Goal: Information Seeking & Learning: Understand process/instructions

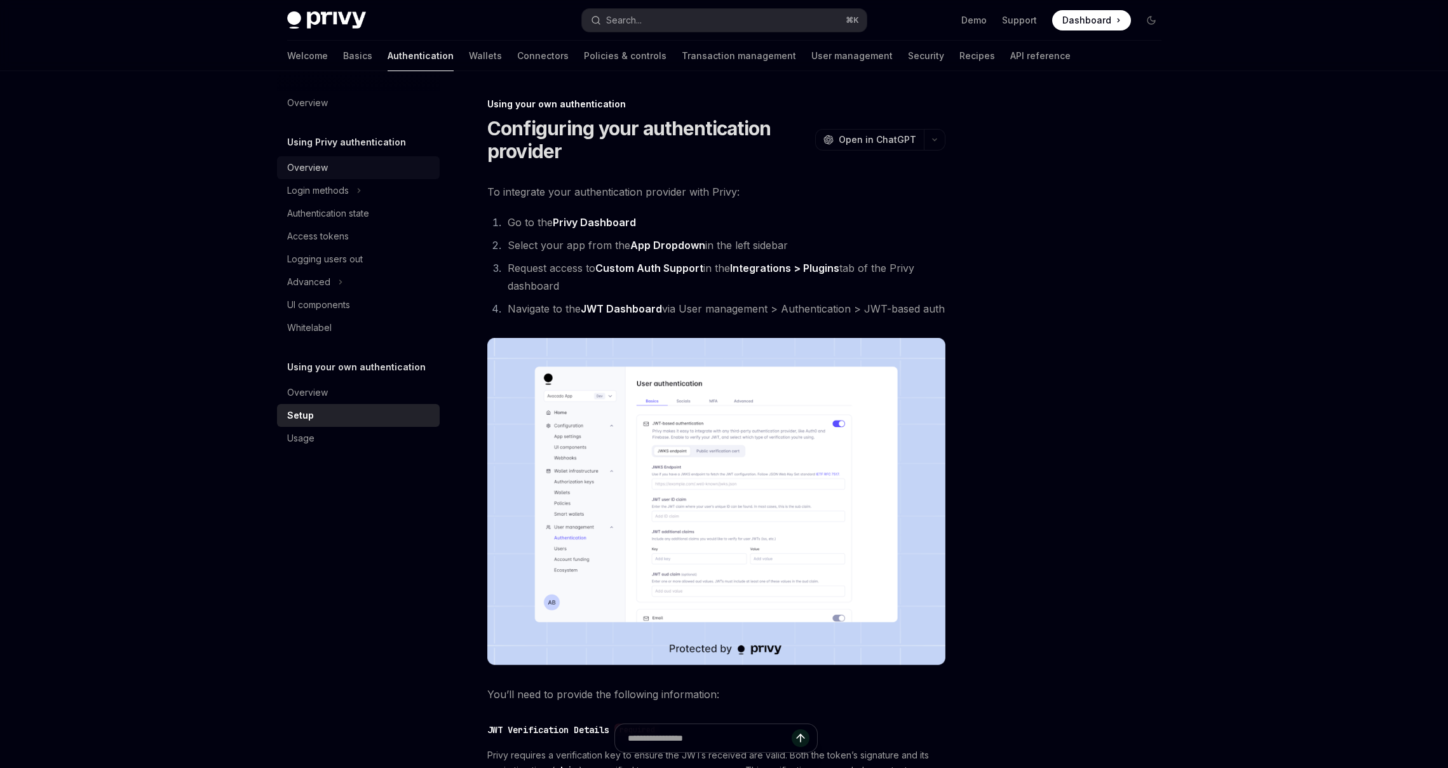
click at [313, 165] on div "Overview" at bounding box center [307, 167] width 41 height 15
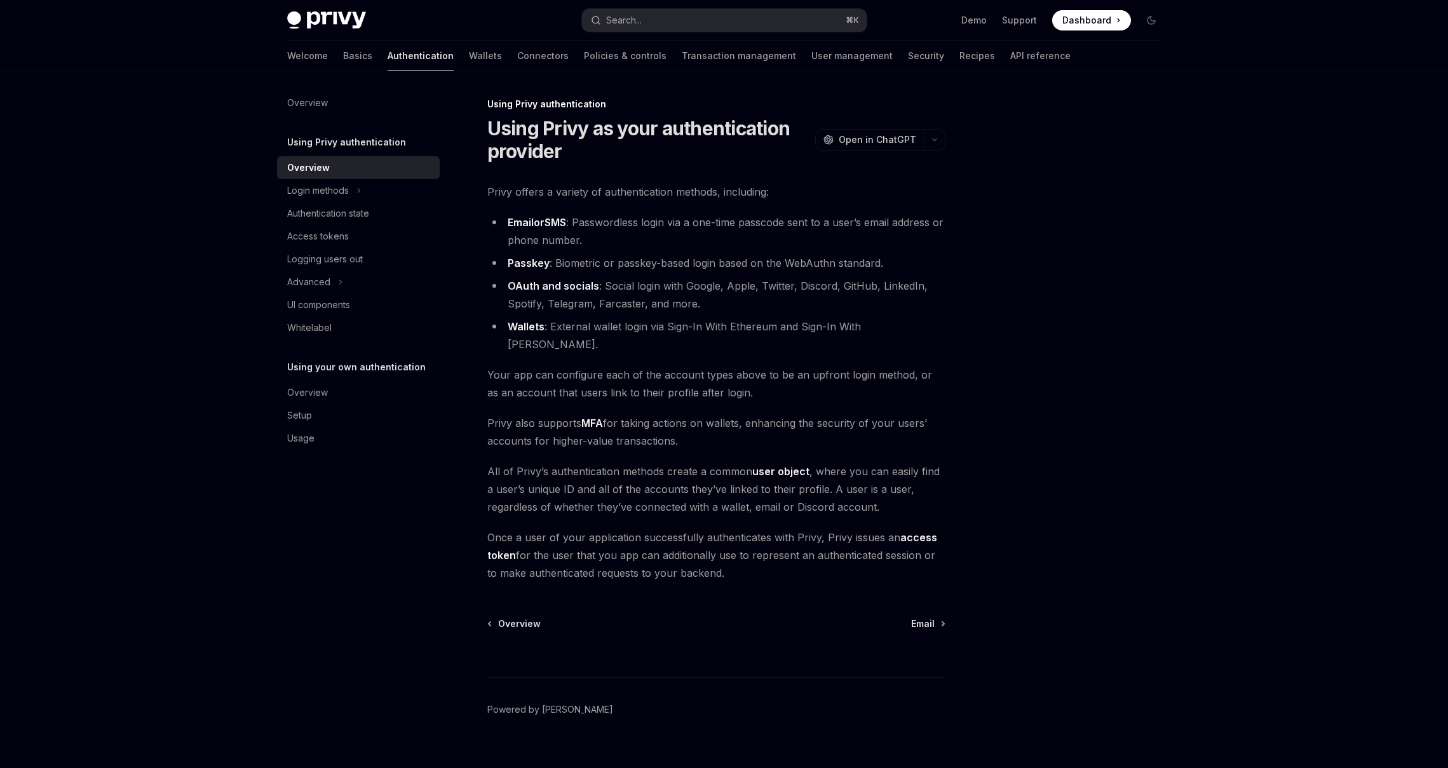
click at [320, 62] on div "Welcome Basics Authentication Wallets Connectors Policies & controls Transactio…" at bounding box center [679, 56] width 784 height 31
click at [285, 57] on div "Welcome Basics Authentication Wallets Connectors Policies & controls Transactio…" at bounding box center [724, 56] width 935 height 31
click at [343, 57] on link "Basics" at bounding box center [357, 56] width 29 height 31
type textarea "*"
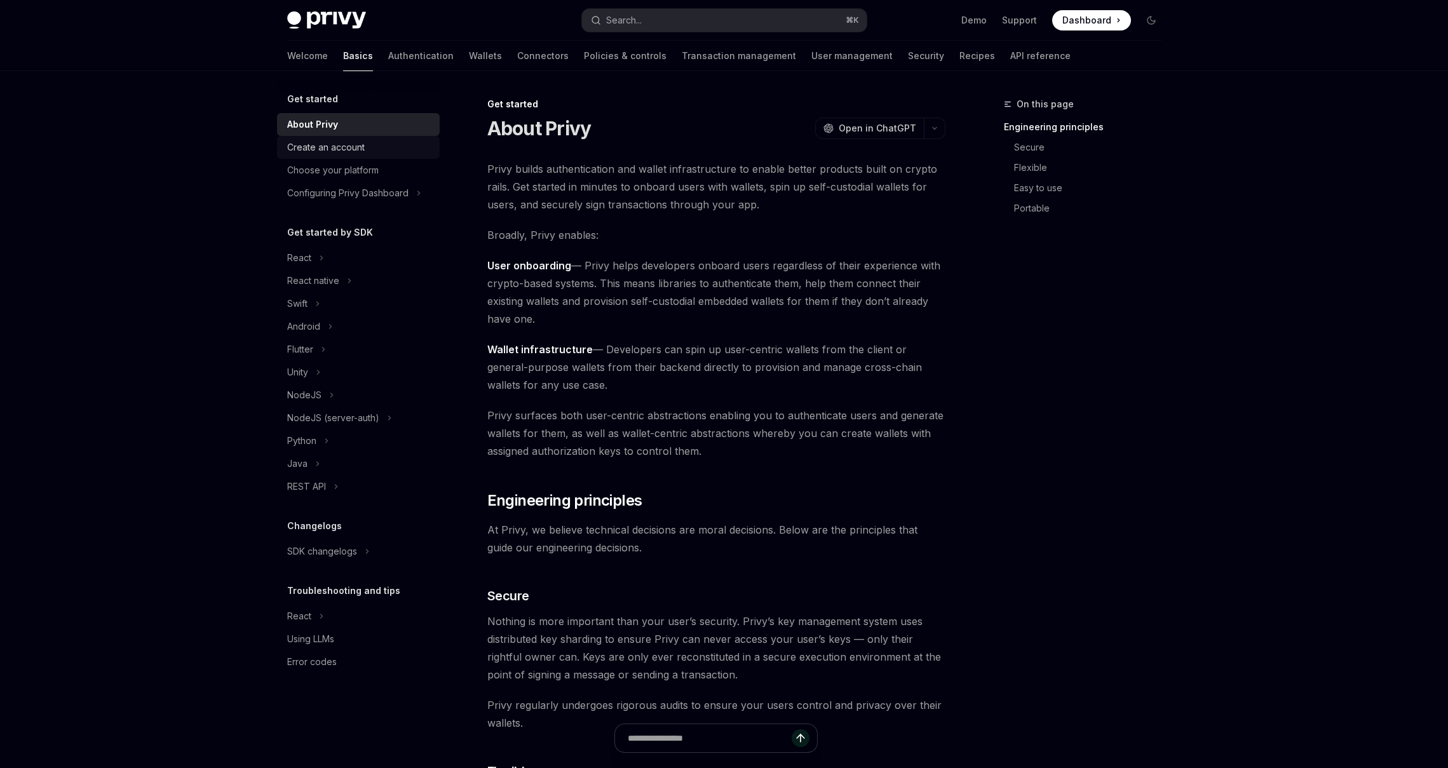
click at [346, 151] on div "Create an account" at bounding box center [326, 147] width 78 height 15
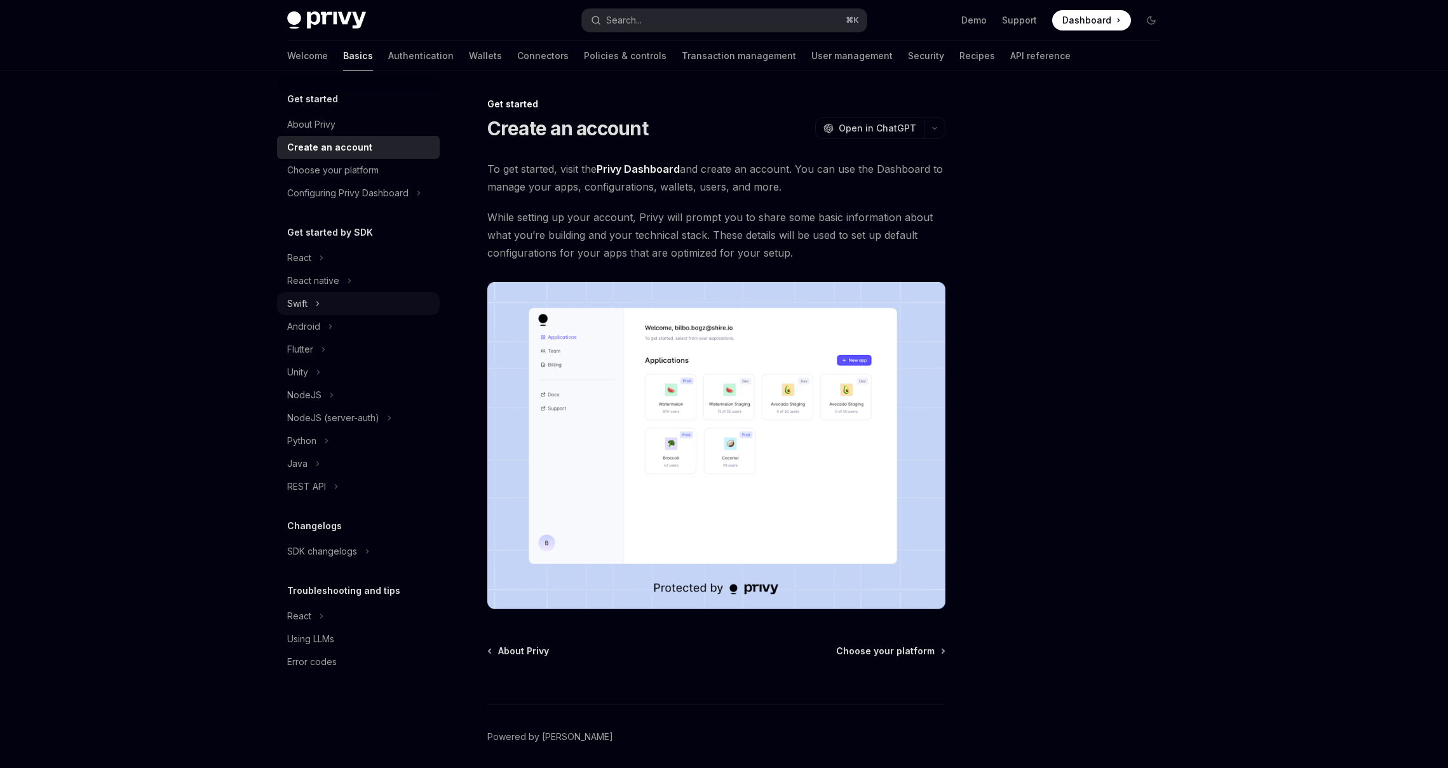
click at [303, 305] on div "Swift" at bounding box center [297, 303] width 20 height 15
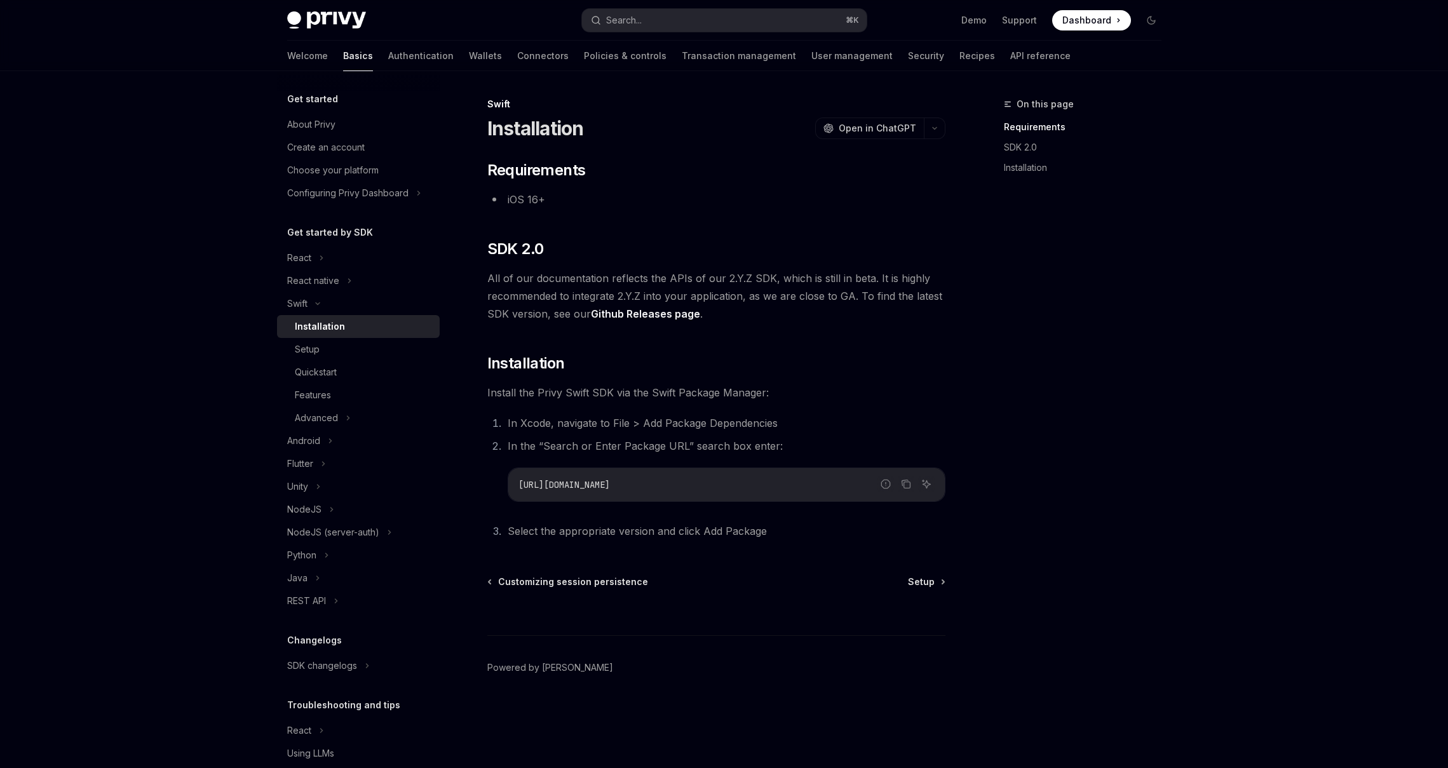
drag, startPoint x: 747, startPoint y: 491, endPoint x: 493, endPoint y: 484, distance: 254.3
click at [493, 484] on ol "In Xcode, navigate to File > Add Package Dependencies In the “Search or Enter P…" at bounding box center [716, 477] width 458 height 126
copy span "https://github.com/privy-io/privy-ios"
click at [327, 350] on div "Setup" at bounding box center [363, 349] width 137 height 15
type textarea "*"
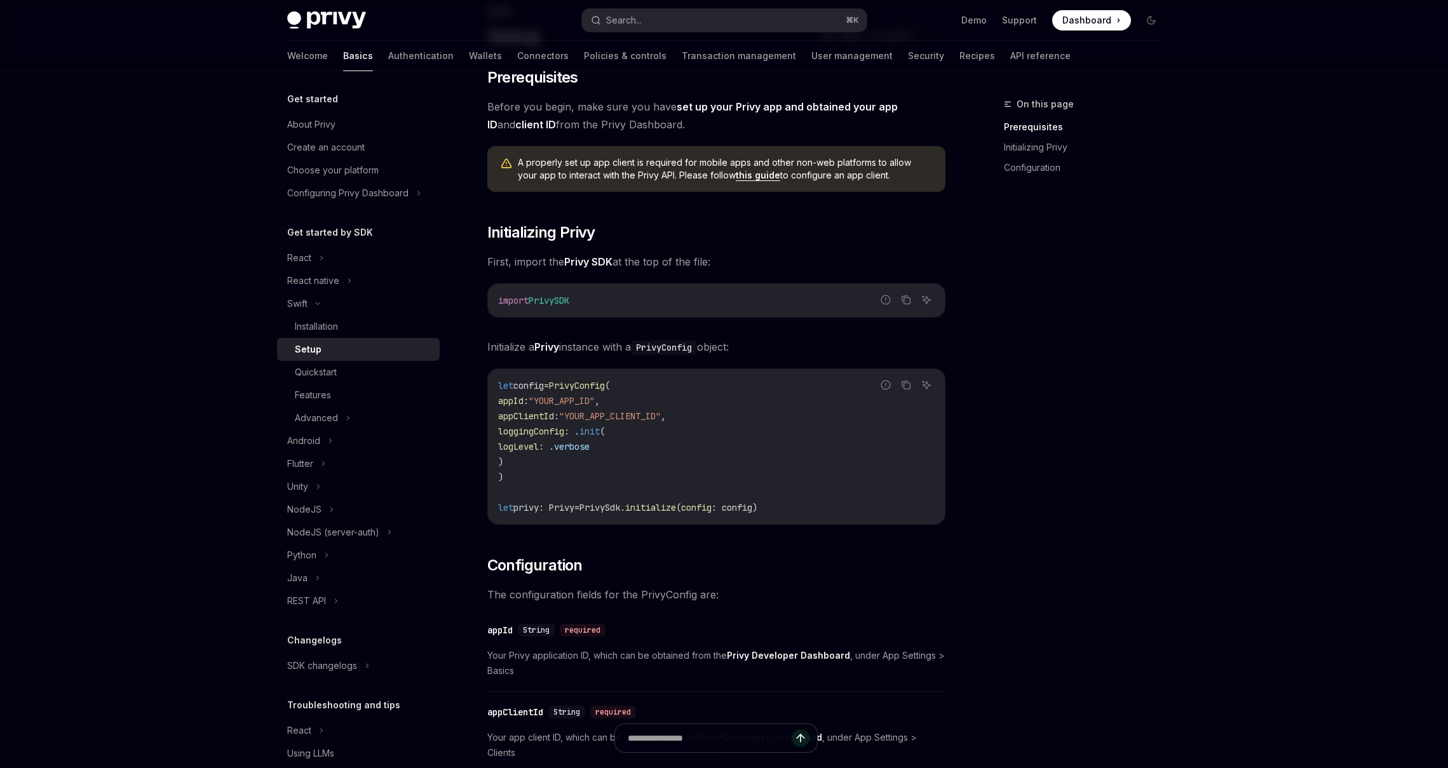
scroll to position [92, 0]
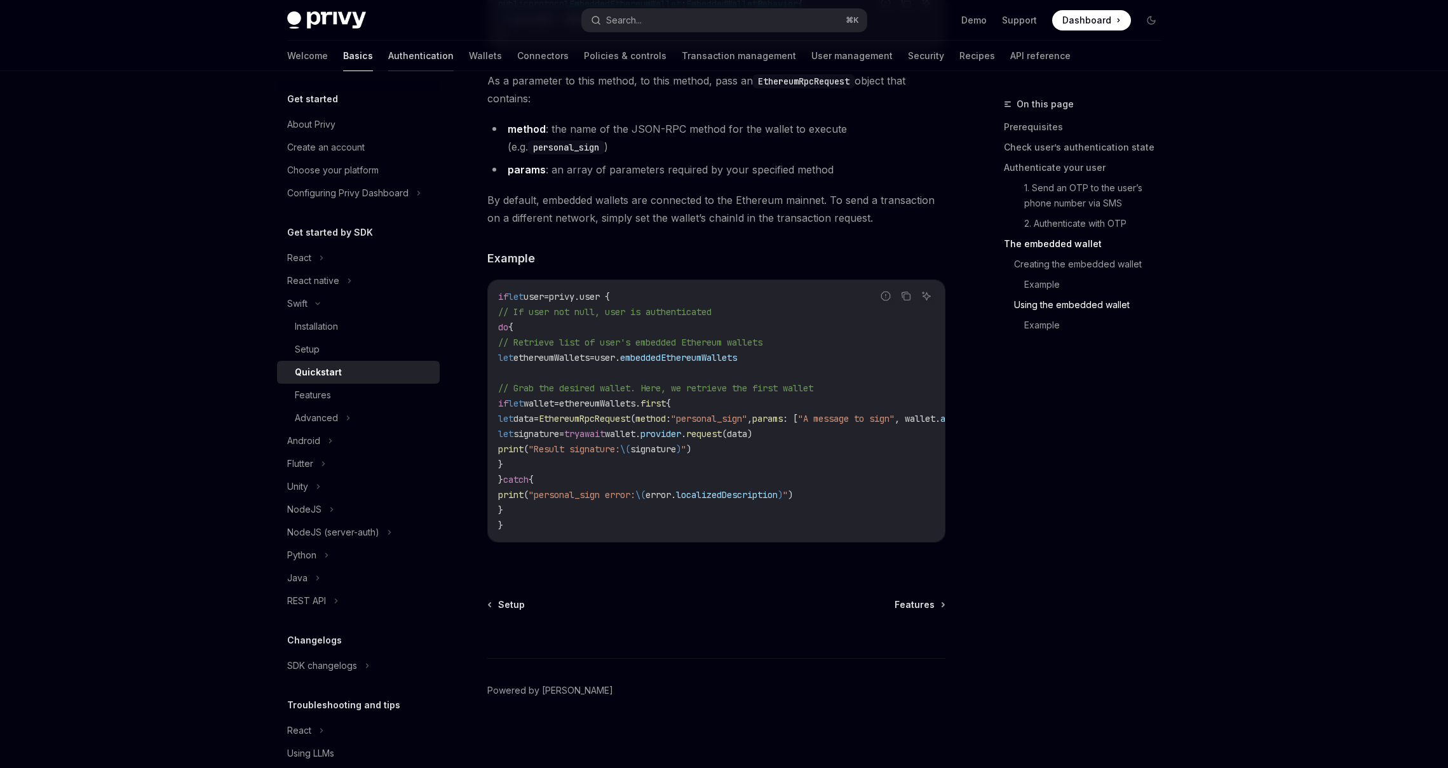
click at [388, 51] on link "Authentication" at bounding box center [420, 56] width 65 height 31
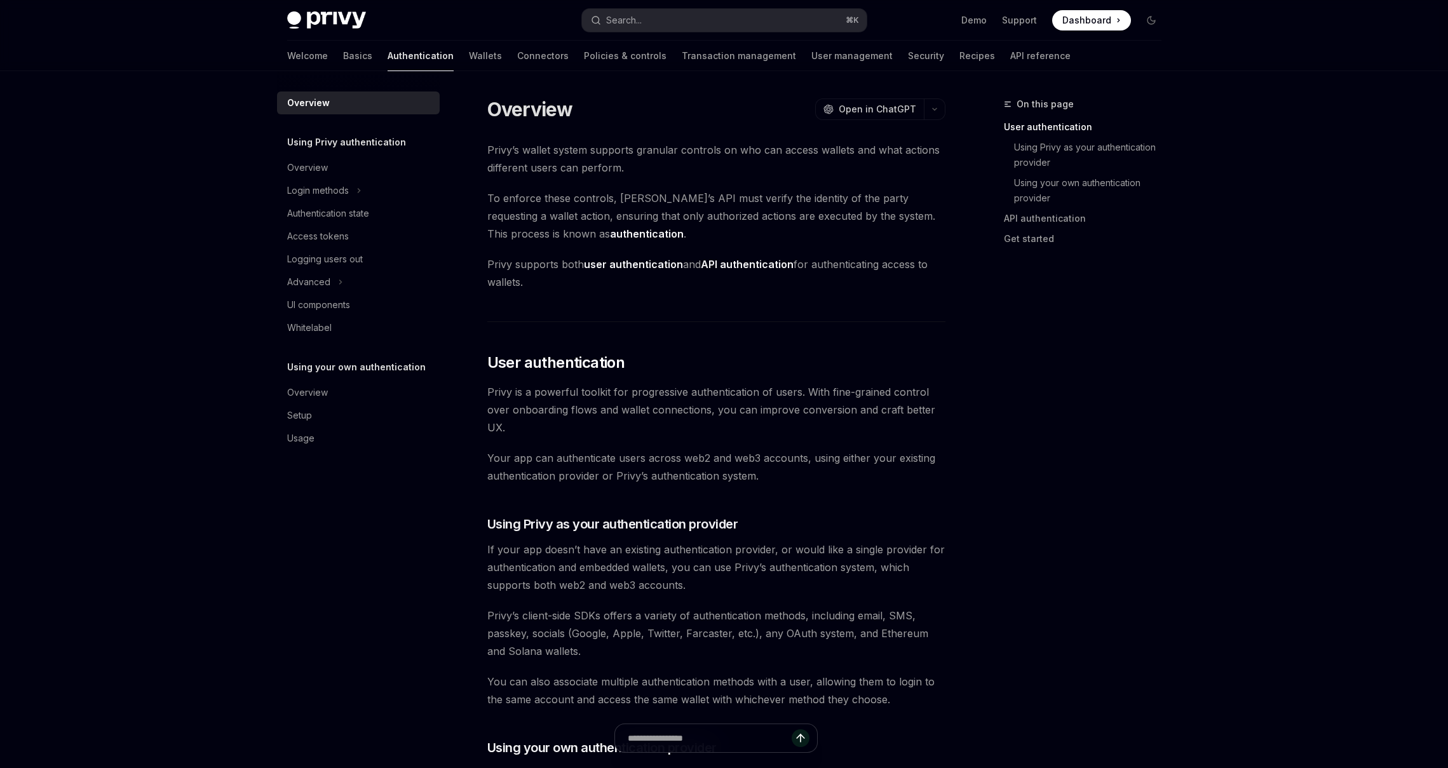
click at [310, 339] on div "Overview Using Privy authentication Overview Login methods Authentication state…" at bounding box center [358, 271] width 163 height 358
click at [311, 331] on div "Whitelabel" at bounding box center [309, 327] width 44 height 15
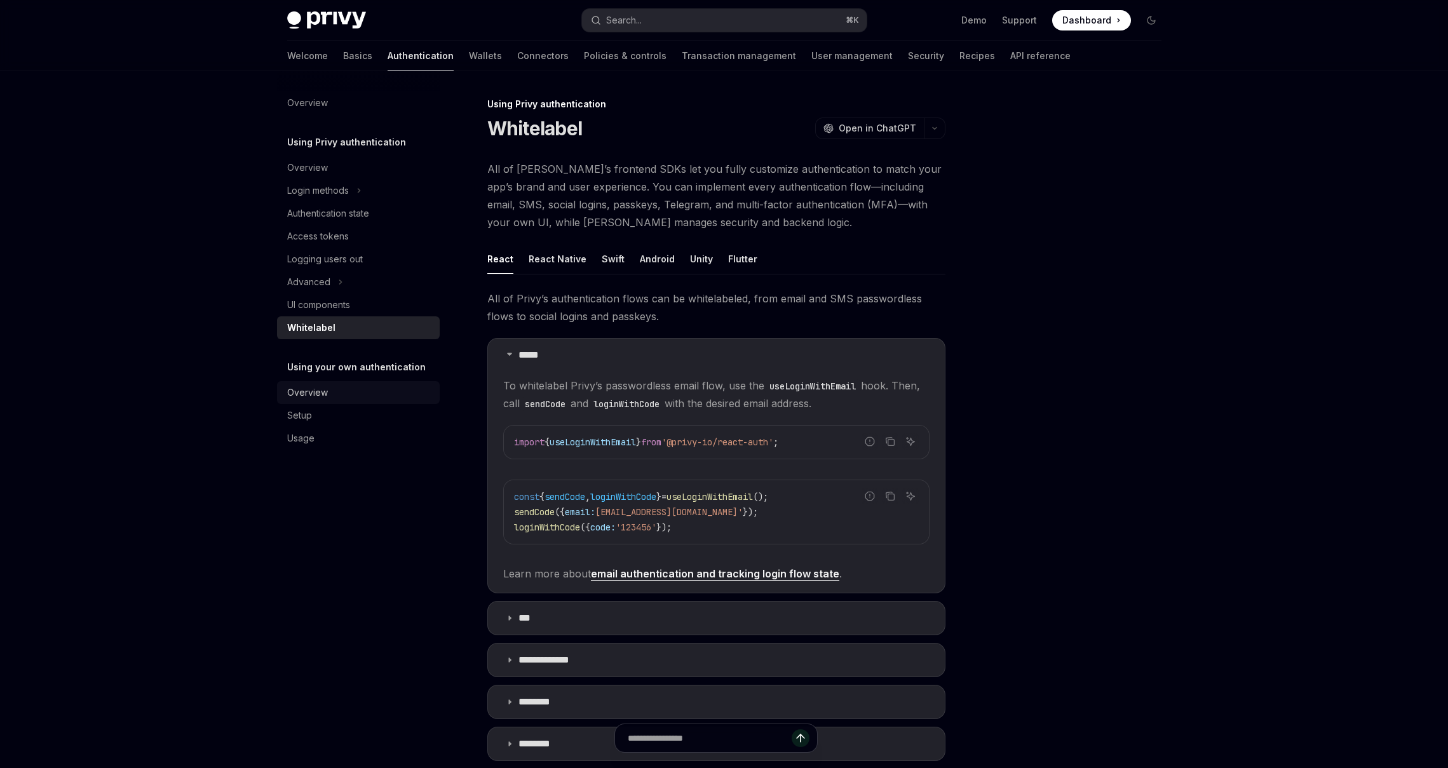
click at [311, 390] on div "Overview" at bounding box center [307, 392] width 41 height 15
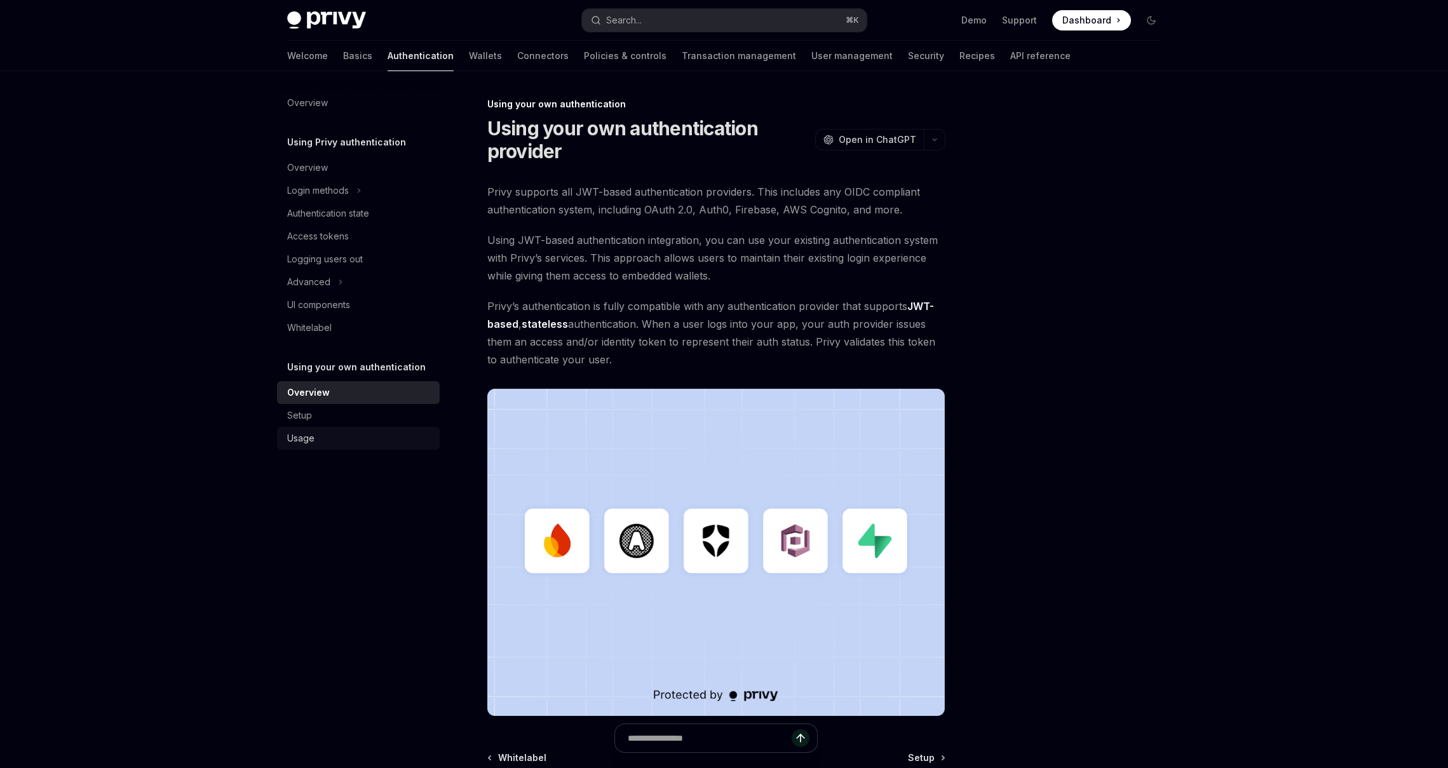
click at [301, 437] on div "Usage" at bounding box center [300, 438] width 27 height 15
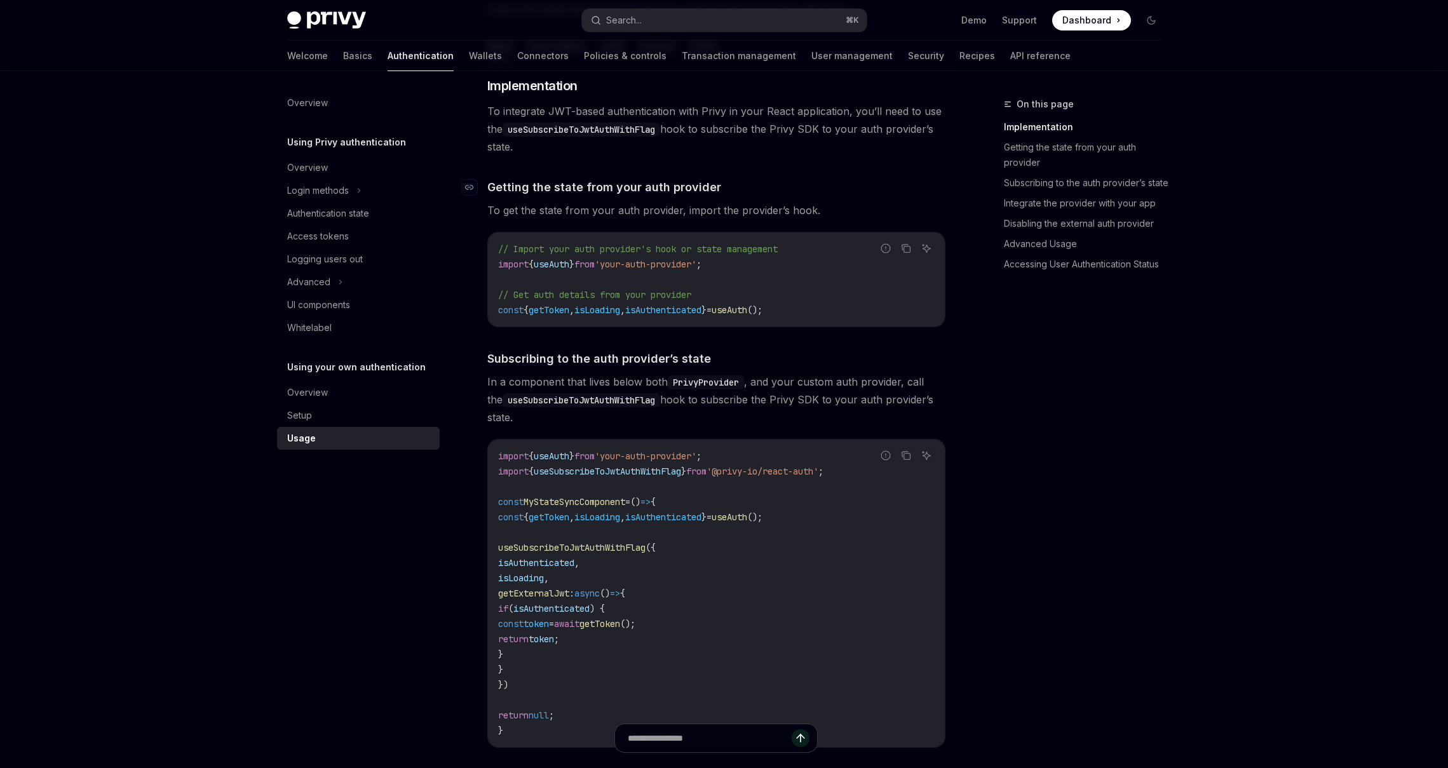
scroll to position [183, 0]
click at [334, 388] on div "Overview" at bounding box center [359, 392] width 145 height 15
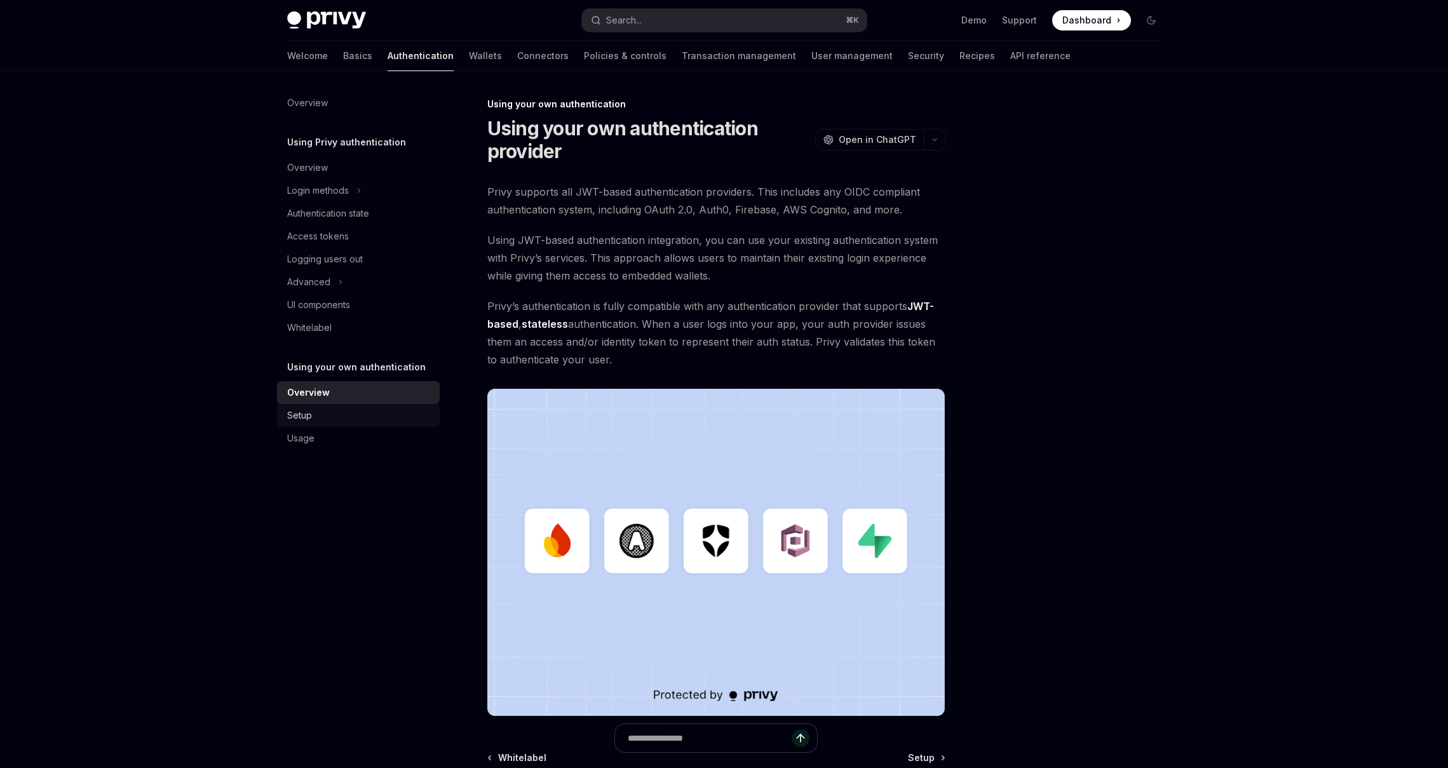
click at [314, 419] on div "Setup" at bounding box center [359, 415] width 145 height 15
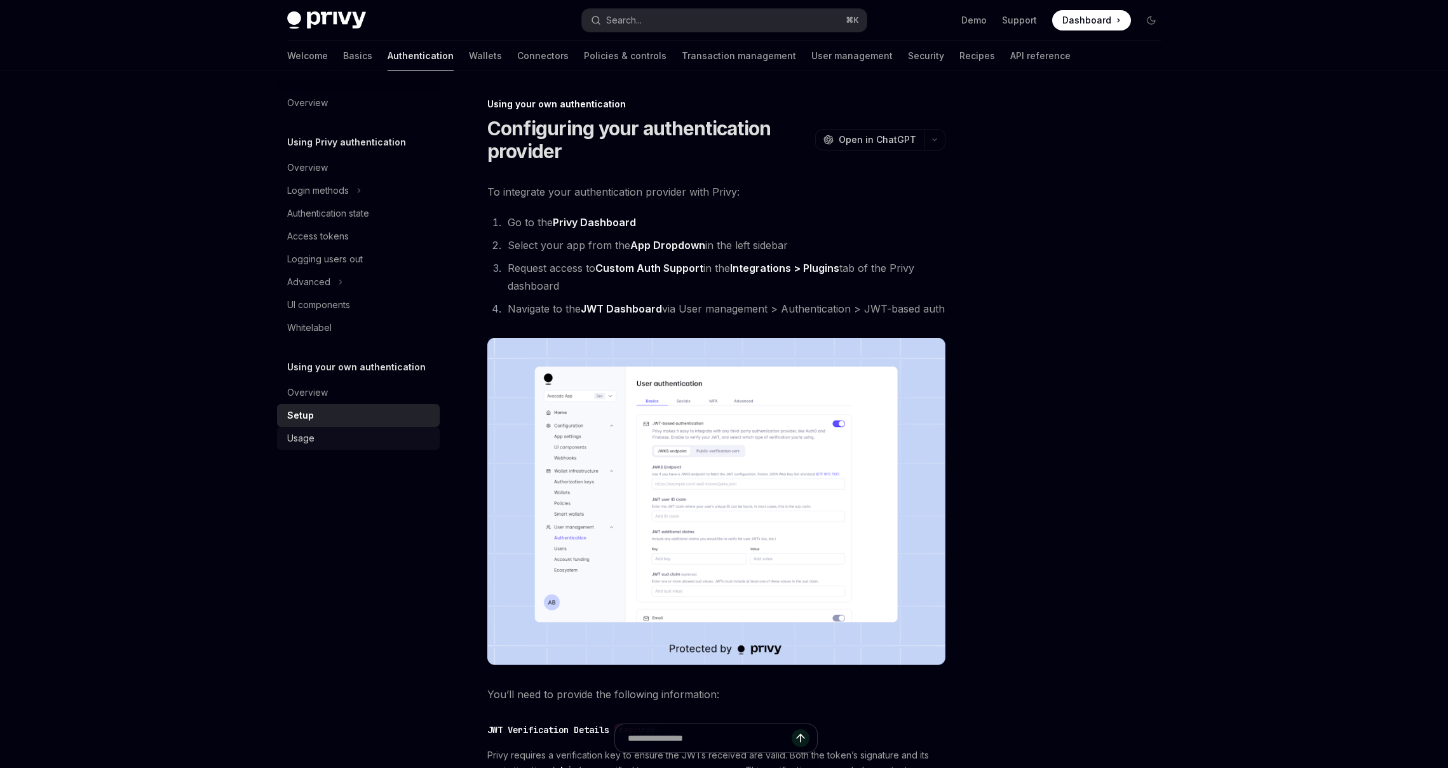
click at [297, 438] on div "Usage" at bounding box center [300, 438] width 27 height 15
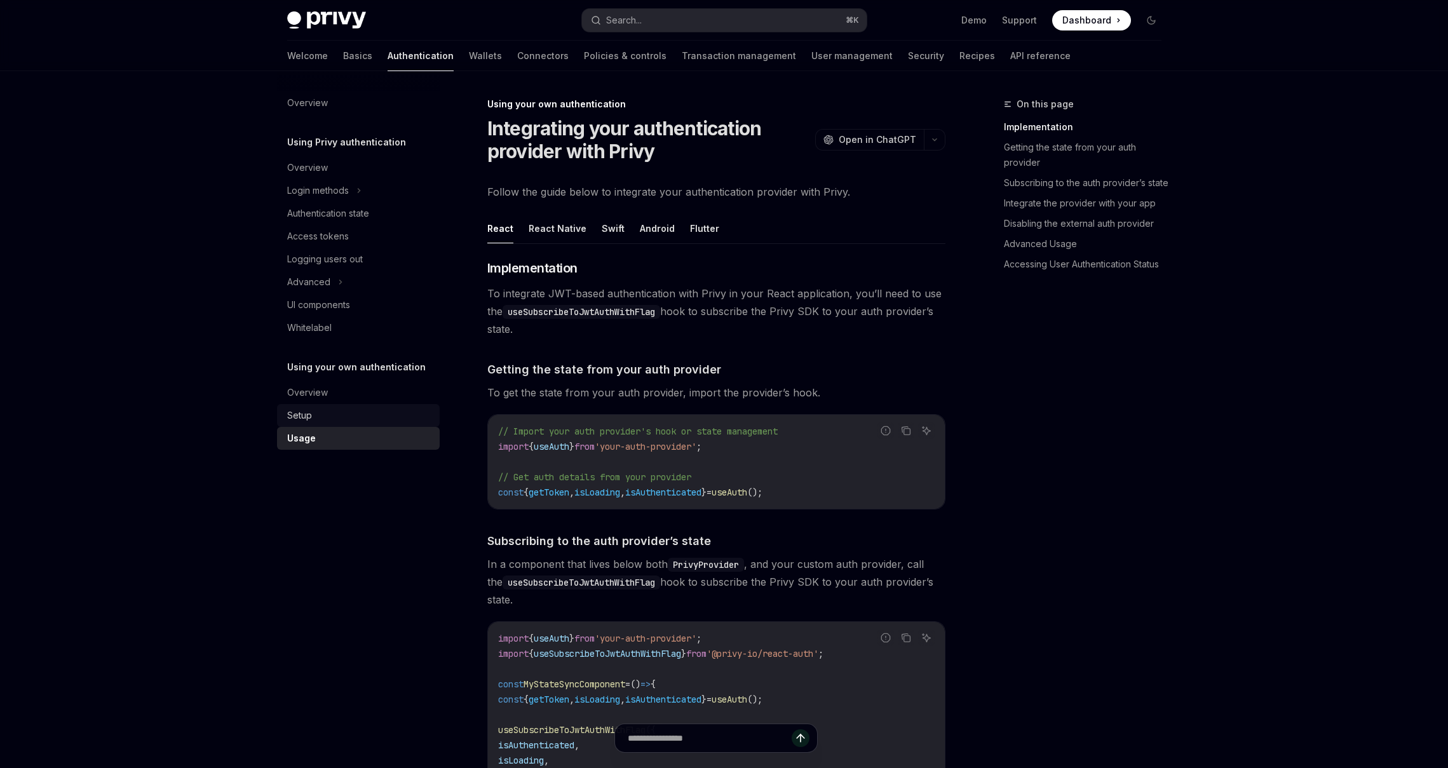
click at [300, 421] on div "Setup" at bounding box center [299, 415] width 25 height 15
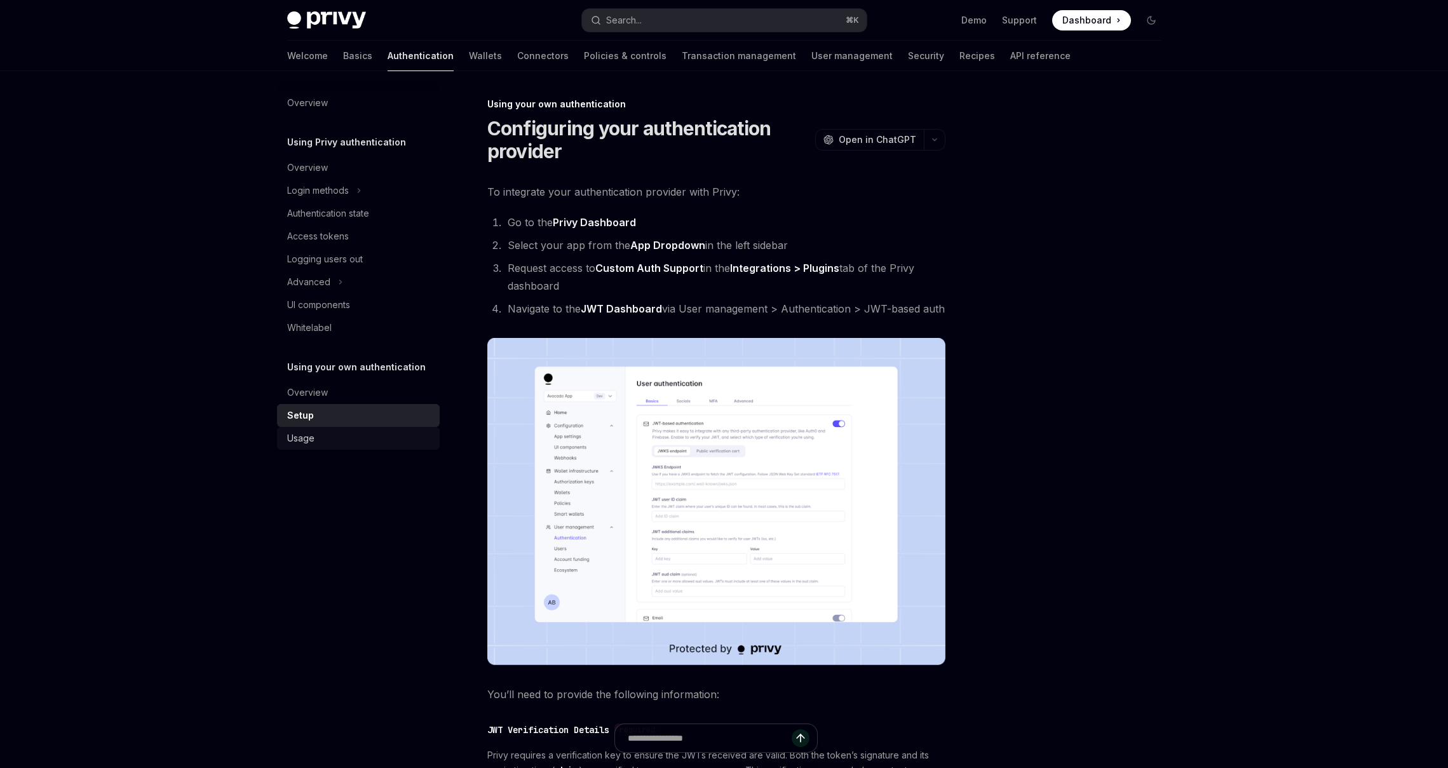
click at [303, 437] on div "Usage" at bounding box center [300, 438] width 27 height 15
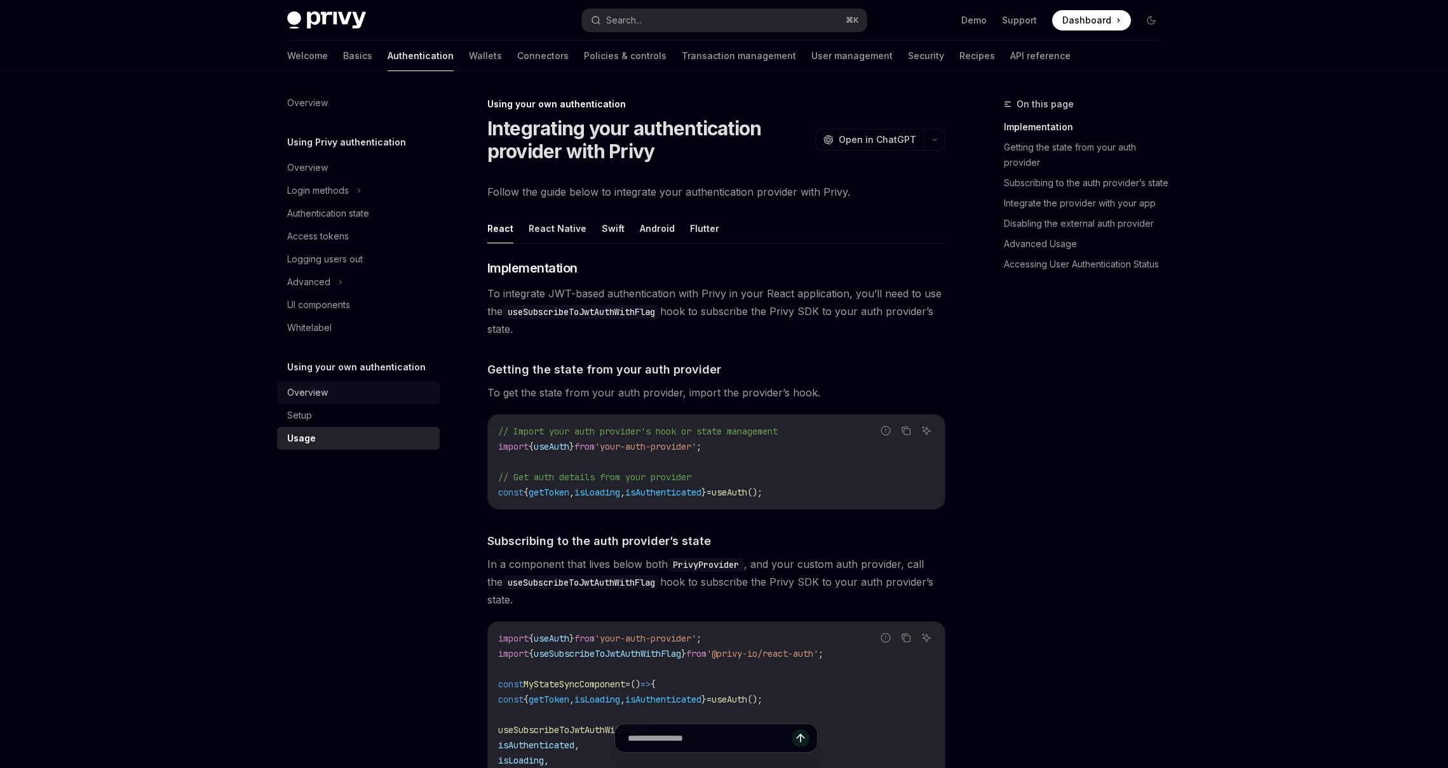
click at [304, 388] on div "Overview" at bounding box center [307, 392] width 41 height 15
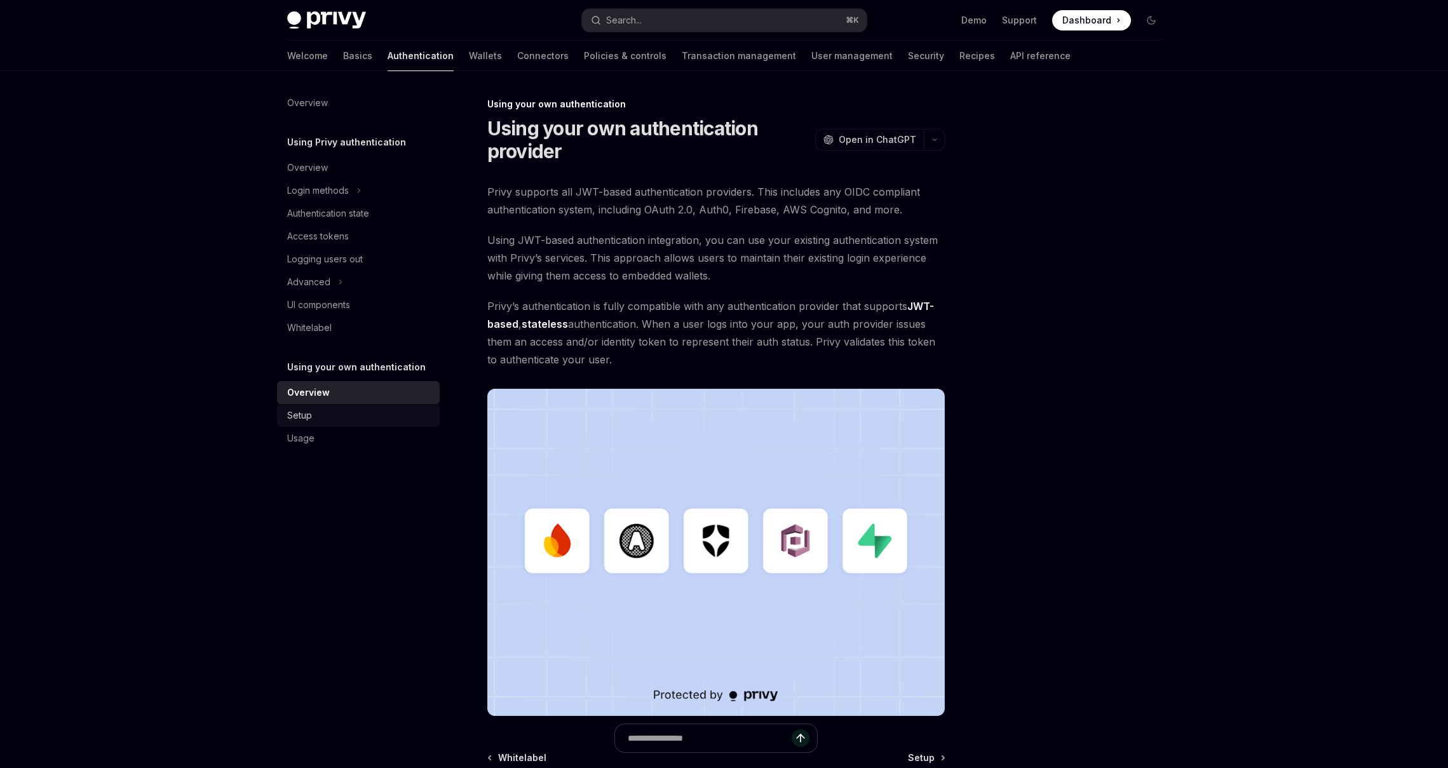
click at [323, 420] on div "Setup" at bounding box center [359, 415] width 145 height 15
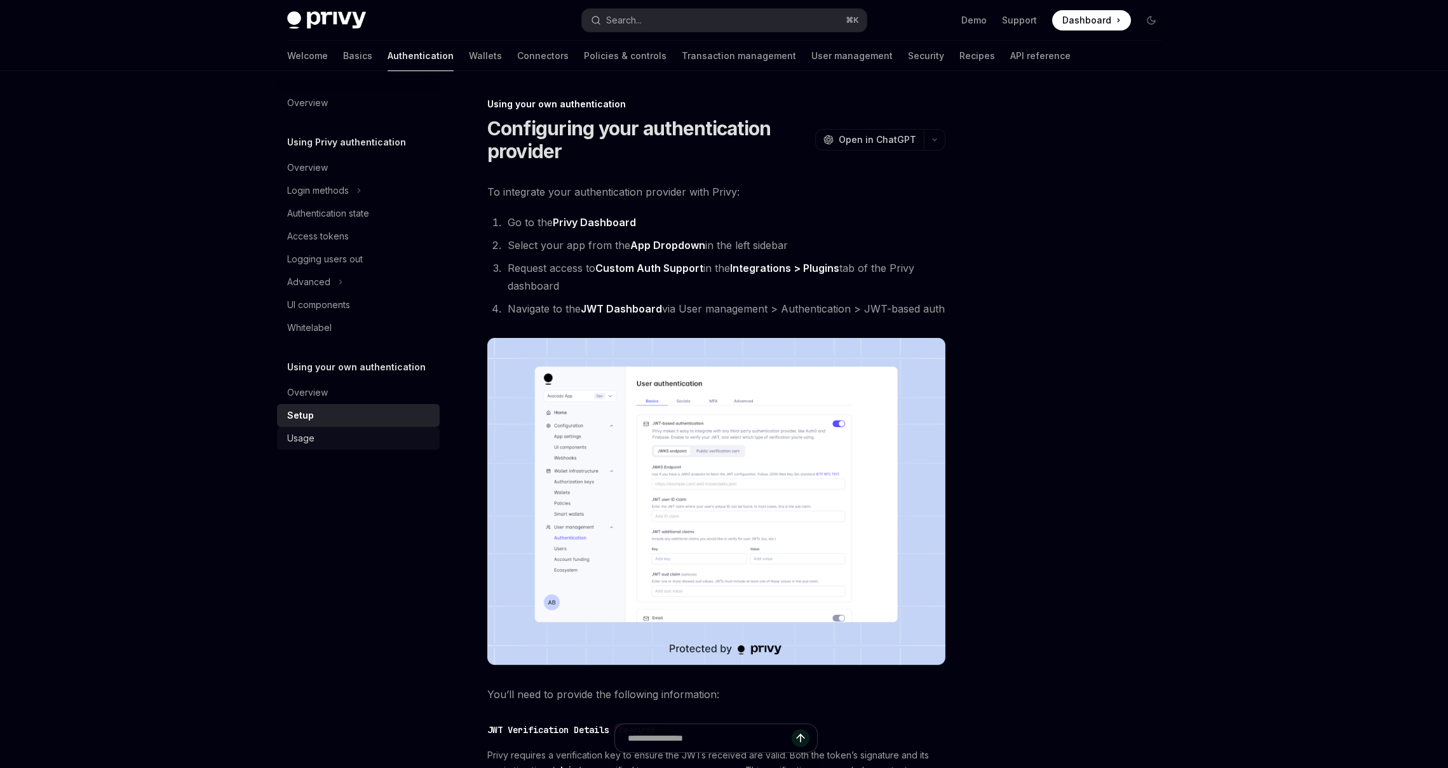
click at [343, 428] on link "Usage" at bounding box center [358, 438] width 163 height 23
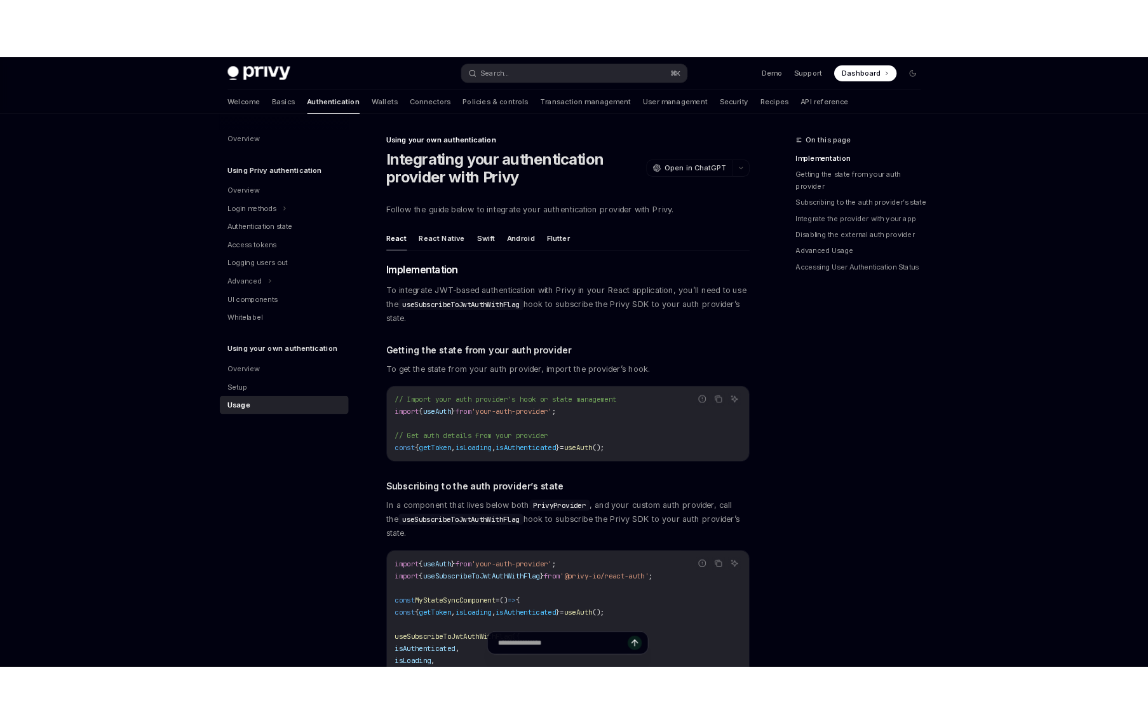
scroll to position [1, 0]
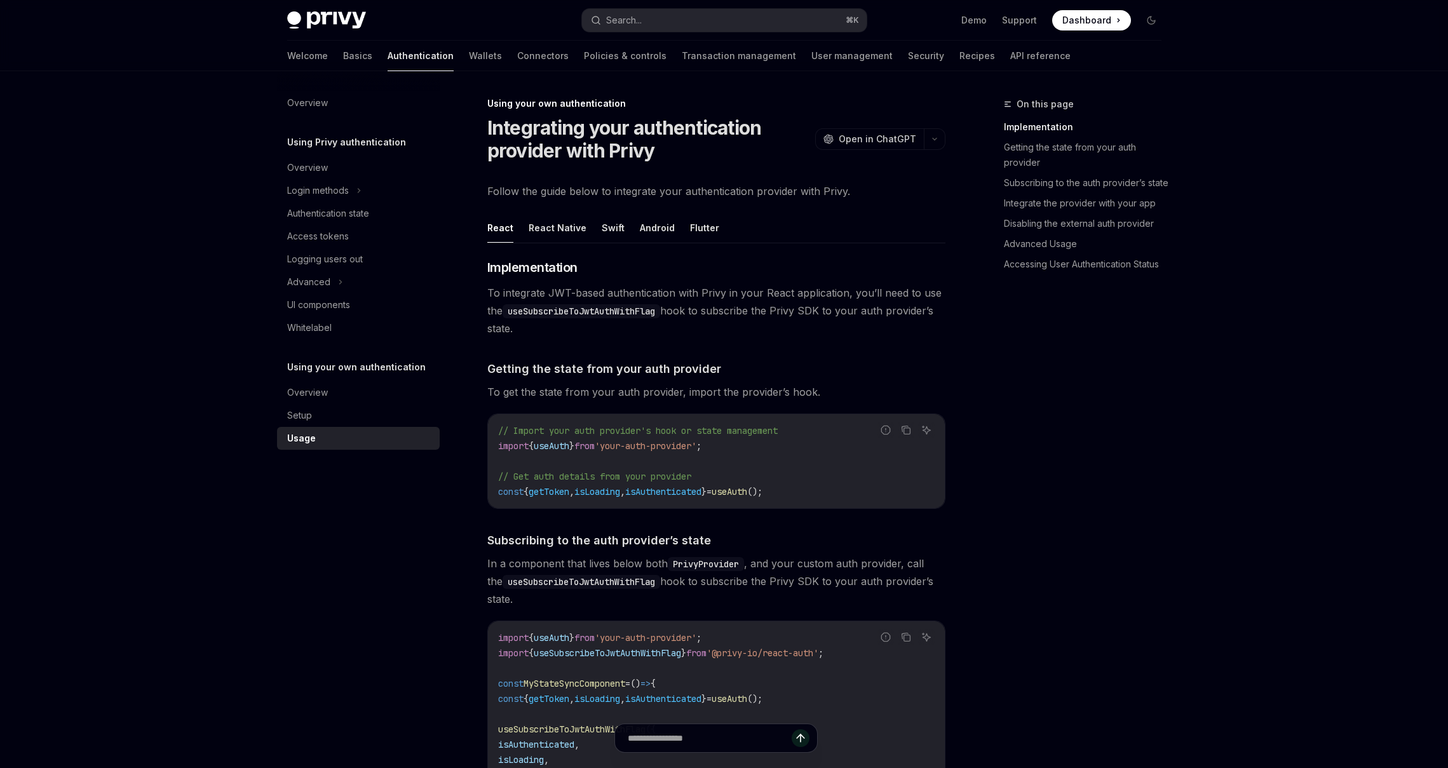
type textarea "*"
